Goal: Check status

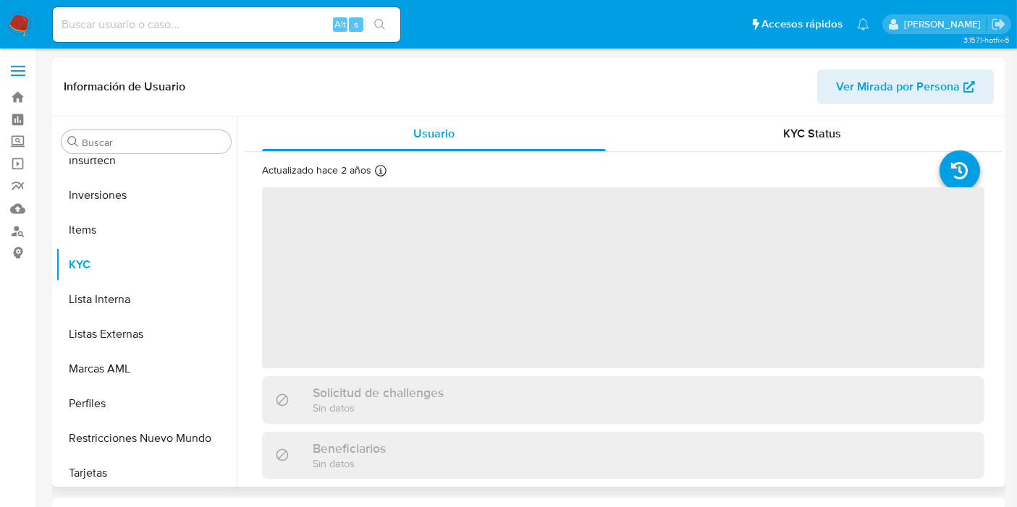
scroll to position [681, 0]
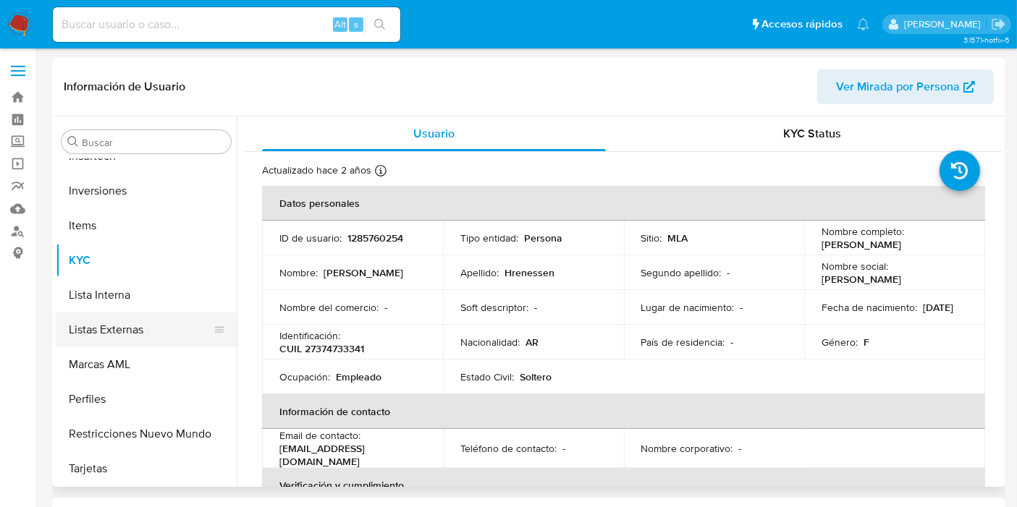
select select "10"
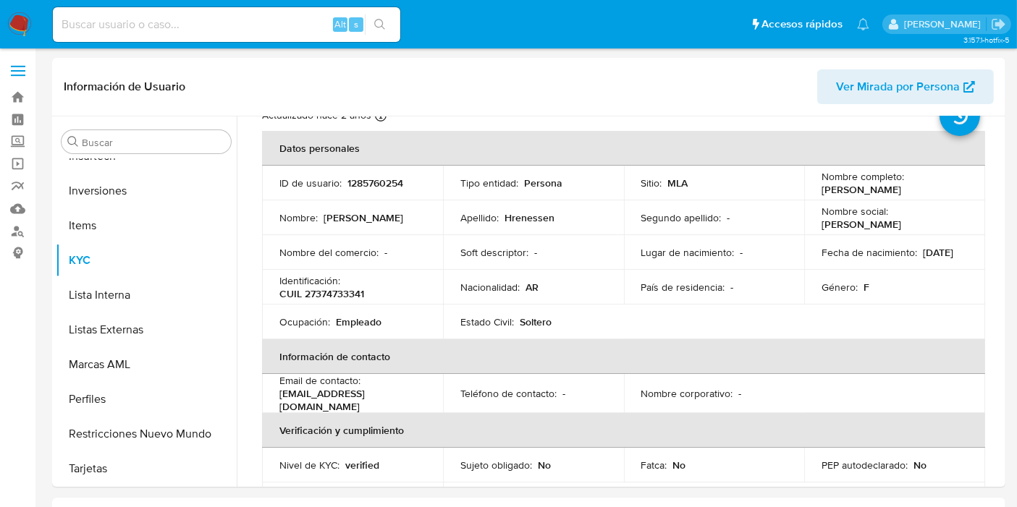
scroll to position [80, 0]
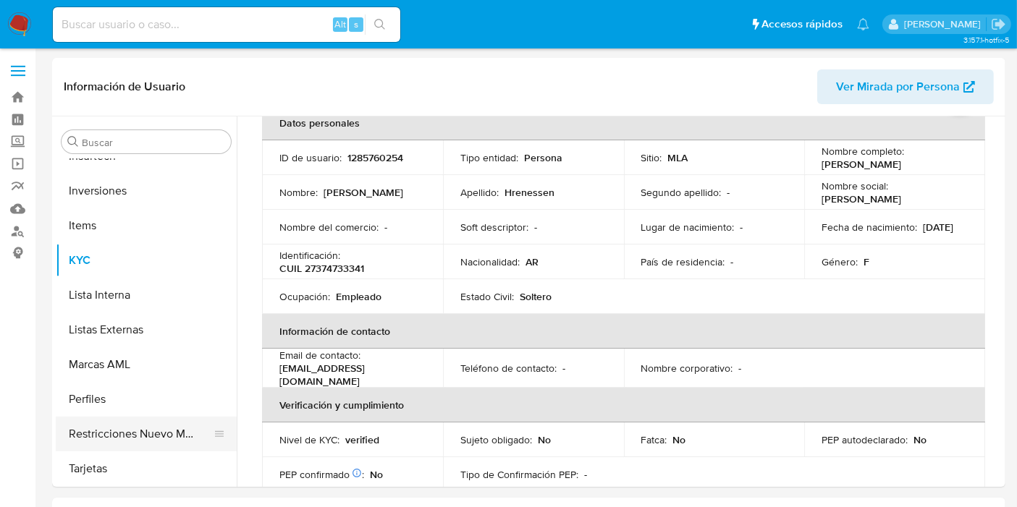
click at [115, 436] on button "Restricciones Nuevo Mundo" at bounding box center [140, 434] width 169 height 35
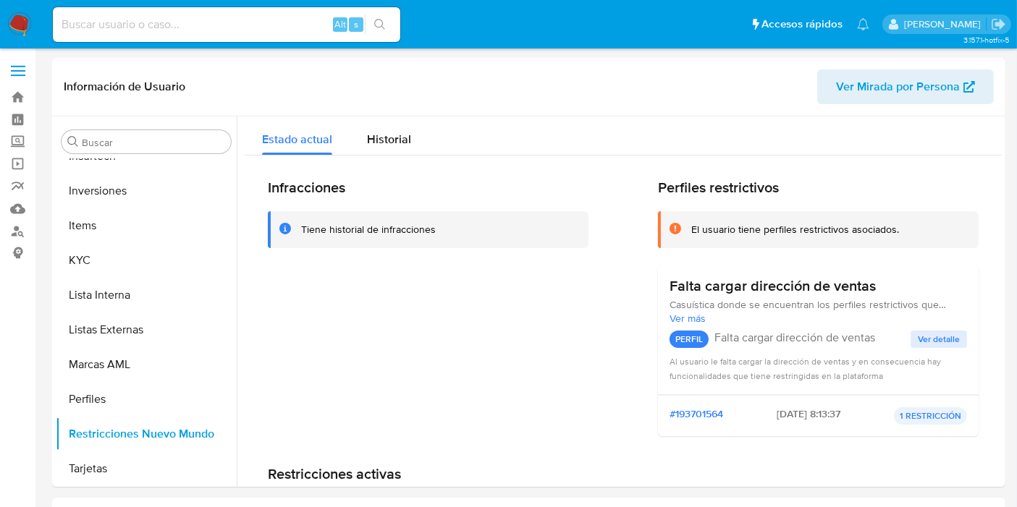
click at [208, 25] on input at bounding box center [226, 24] width 347 height 19
paste input "185457808"
type input "185457808"
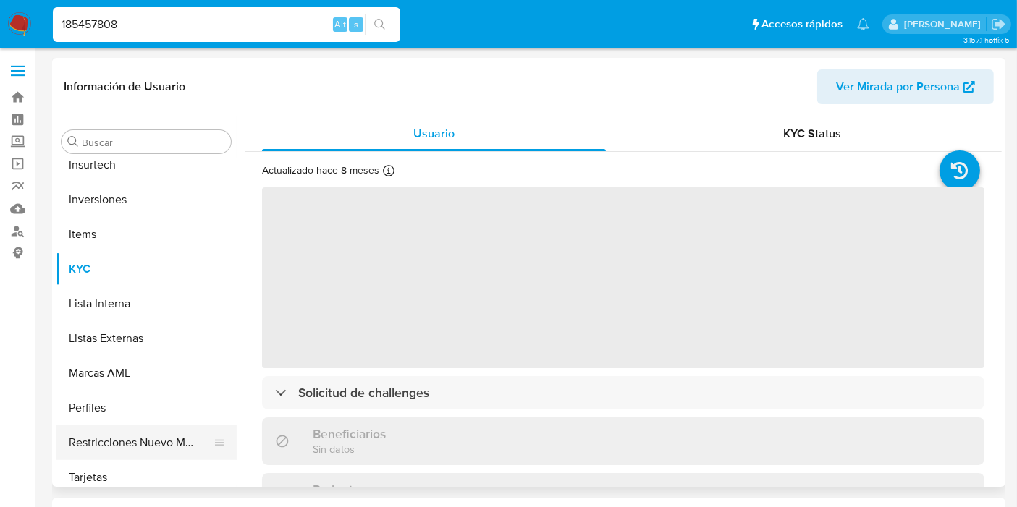
select select "10"
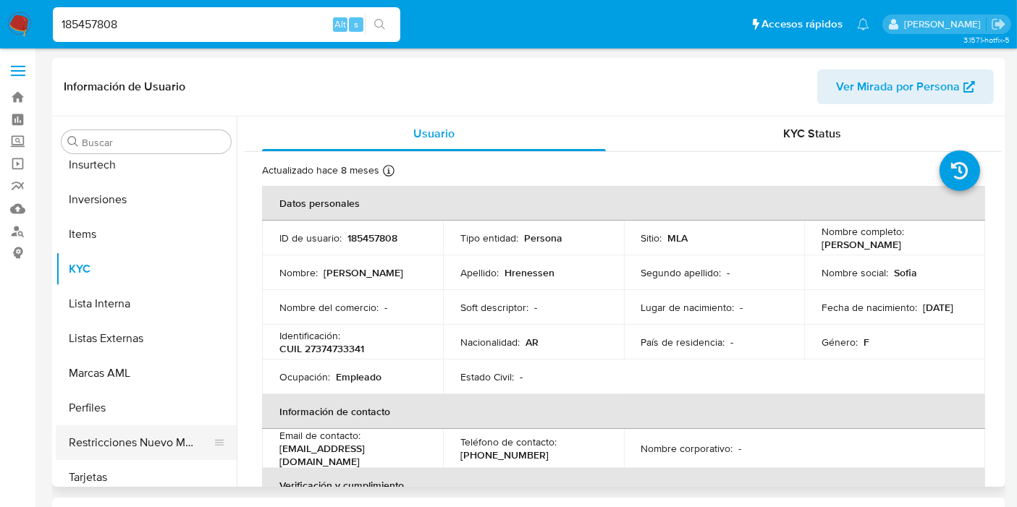
scroll to position [681, 0]
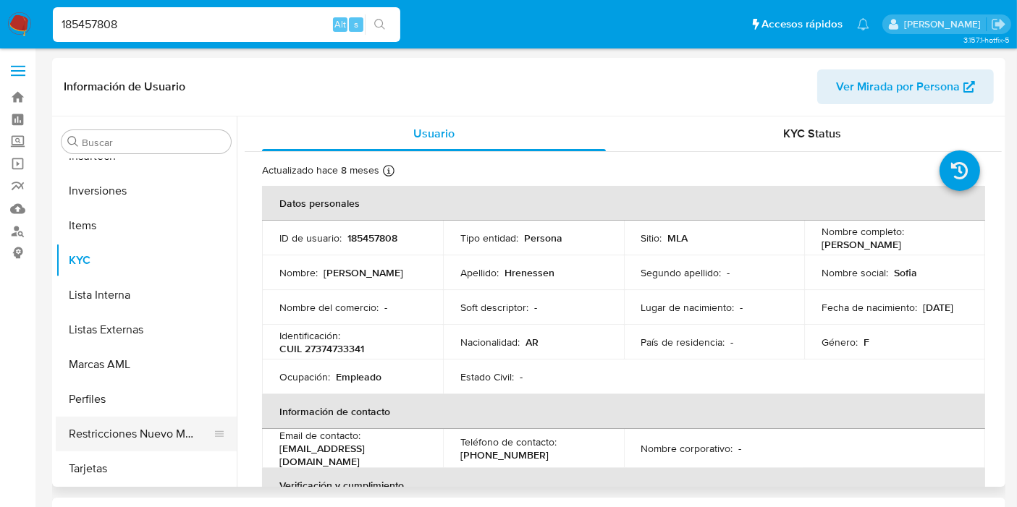
click at [127, 437] on button "Restricciones Nuevo Mundo" at bounding box center [140, 434] width 169 height 35
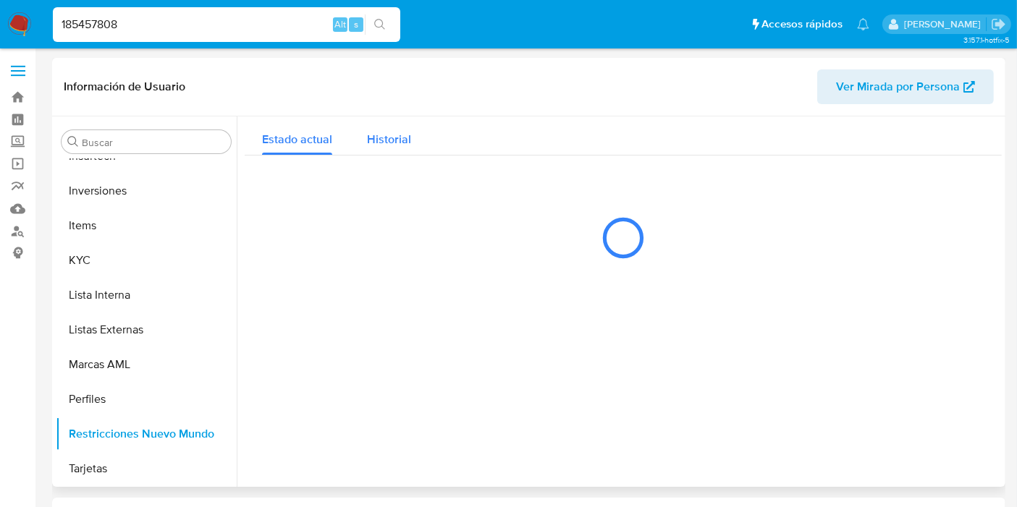
click at [400, 141] on span "Historial" at bounding box center [389, 139] width 44 height 17
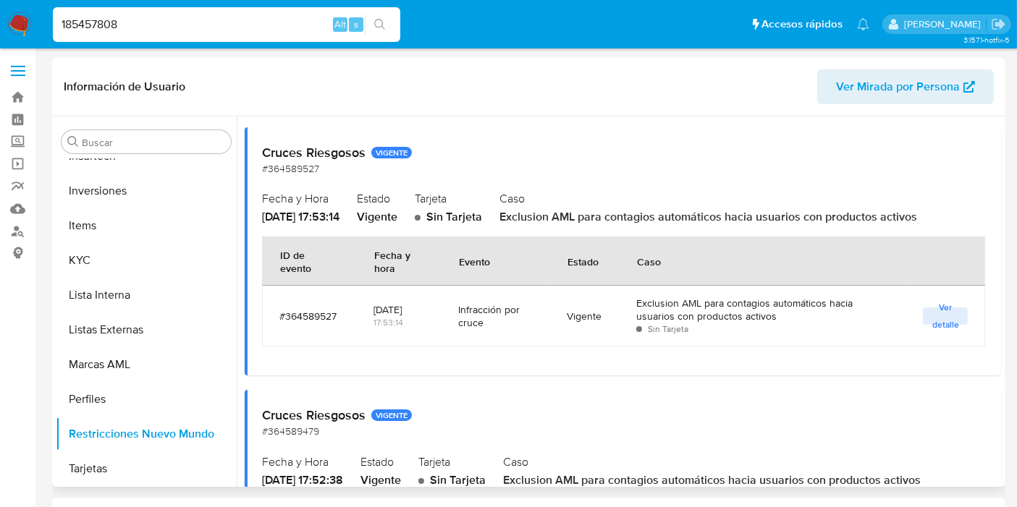
scroll to position [0, 0]
